Goal: Book appointment/travel/reservation

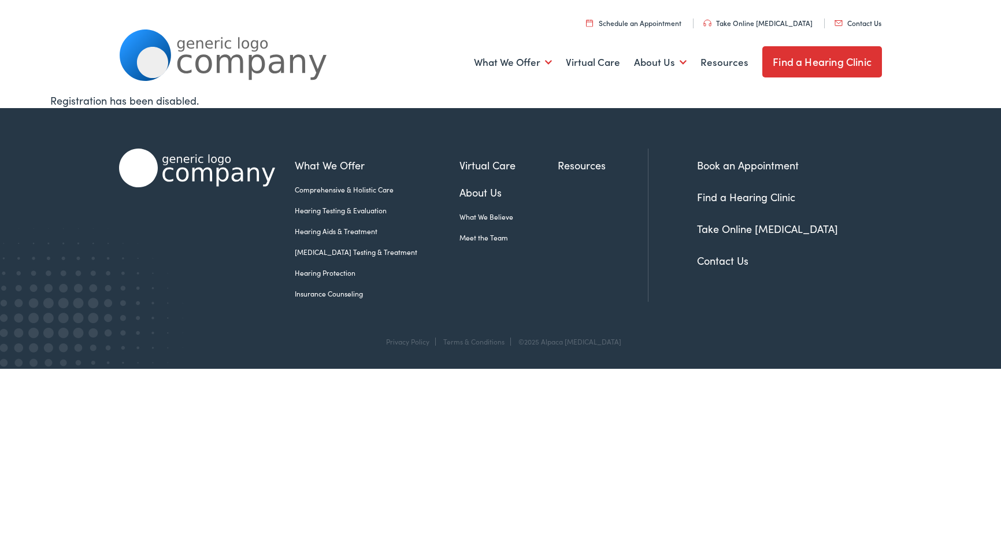
click at [655, 23] on link "Schedule an Appointment" at bounding box center [633, 23] width 95 height 10
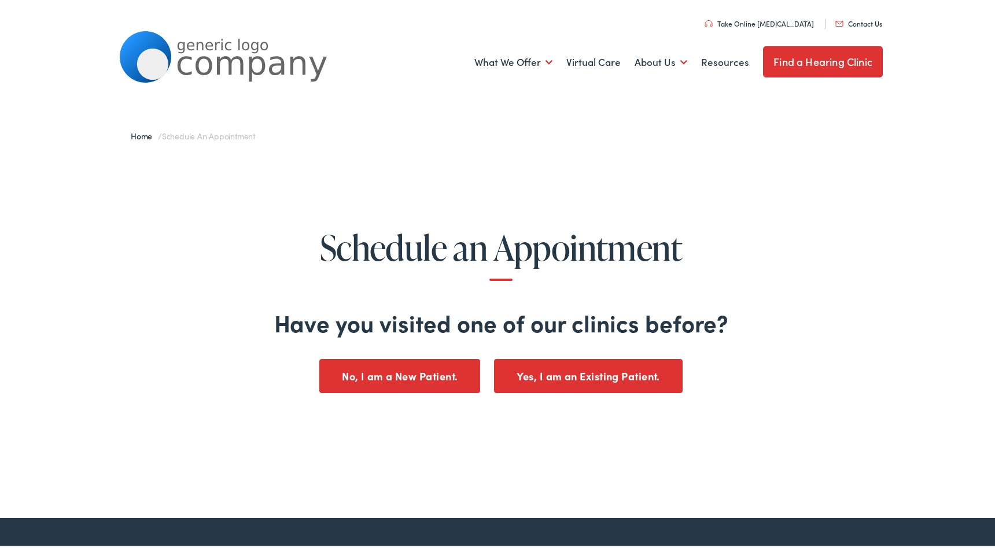
click at [588, 371] on button "Yes, I am an Existing Patient." at bounding box center [588, 374] width 189 height 34
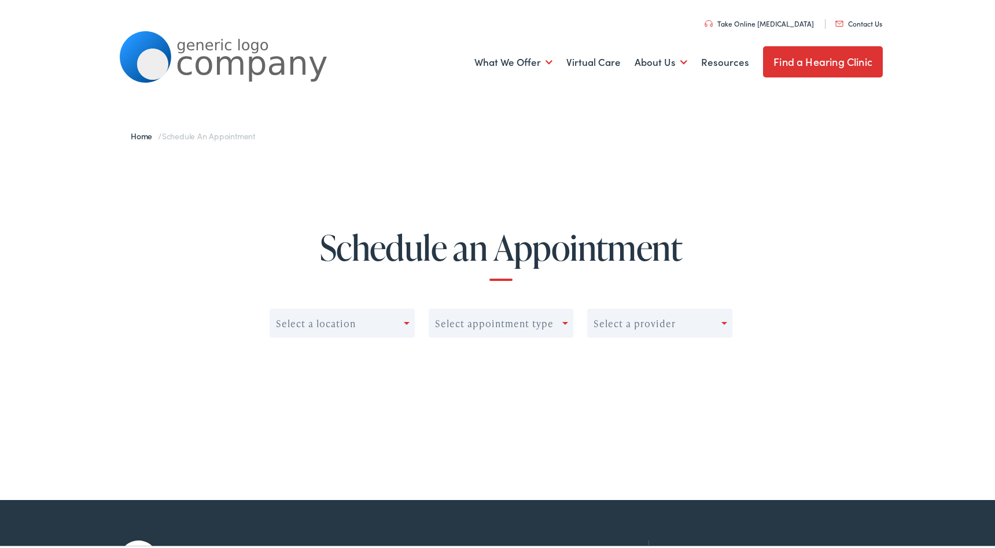
click at [404, 318] on div at bounding box center [409, 321] width 10 height 16
click at [356, 323] on div "Select a location" at bounding box center [337, 321] width 134 height 16
click at [549, 323] on div "Select appointment type" at bounding box center [494, 321] width 119 height 11
click at [707, 321] on div "Select a provider" at bounding box center [654, 321] width 134 height 16
click at [815, 61] on link "Find a Hearing Clinic" at bounding box center [823, 60] width 120 height 31
